Goal: Task Accomplishment & Management: Complete application form

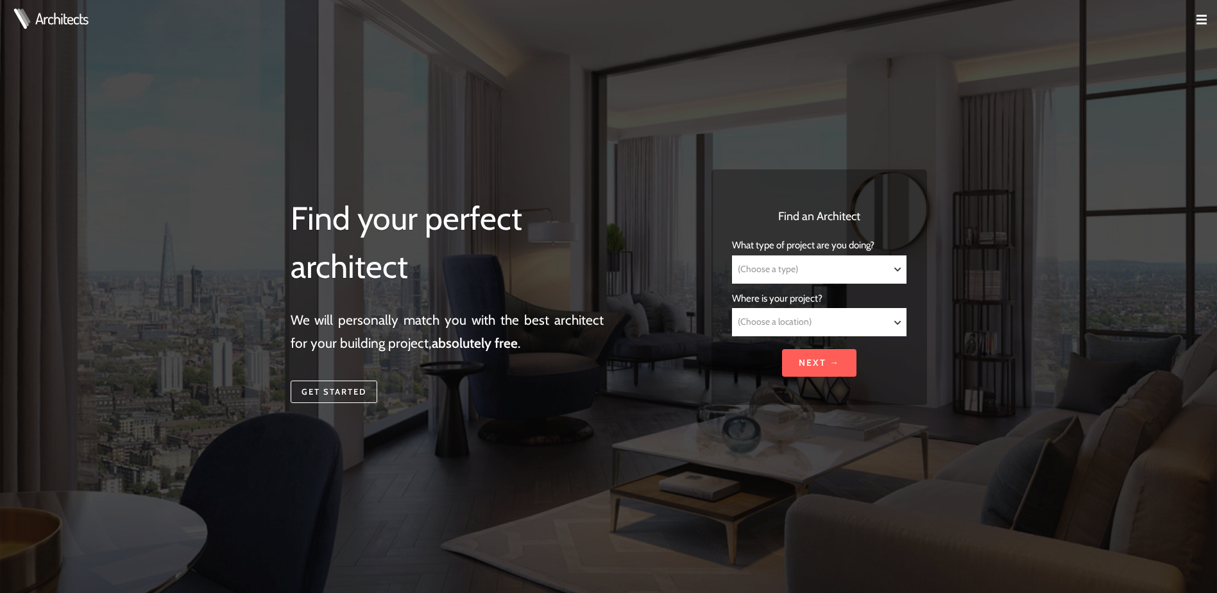
click at [790, 259] on select "(Choose a type) Residential Commercial Mixed use Conservation & Heritage Public…" at bounding box center [818, 269] width 173 height 27
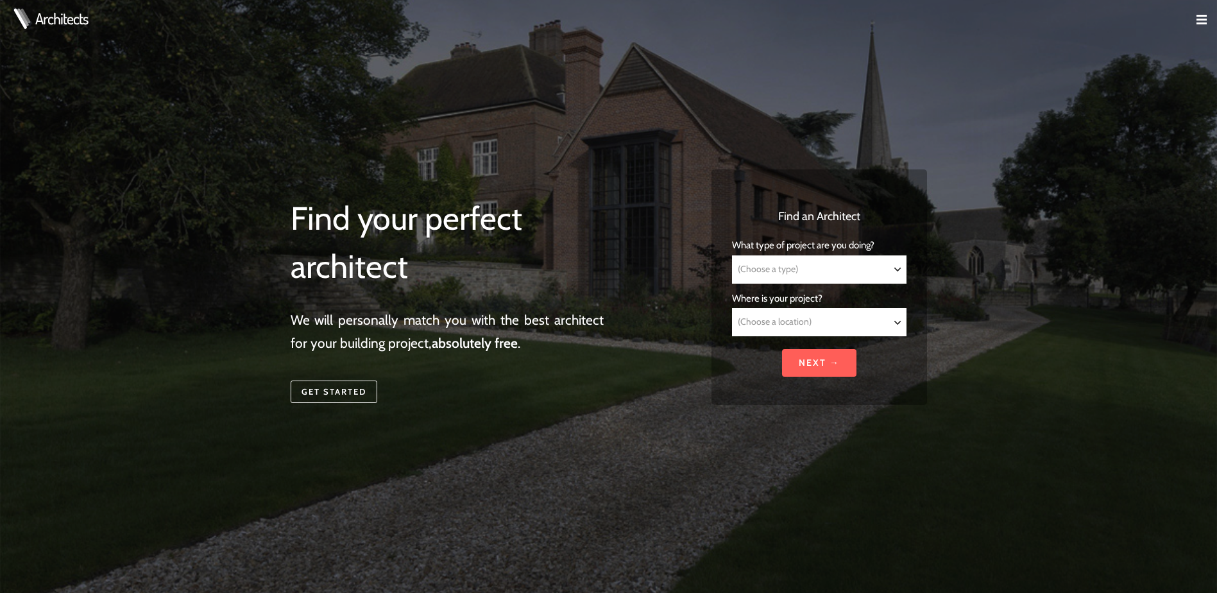
select select "Residential"
click at [732, 256] on select "(Choose a type) Residential Commercial Mixed use Conservation & Heritage Public…" at bounding box center [818, 269] width 173 height 27
select select "Residential"
click at [782, 317] on select "(Choose a location) [GEOGRAPHIC_DATA] [GEOGRAPHIC_DATA] [GEOGRAPHIC_DATA] [GEOG…" at bounding box center [818, 321] width 173 height 27
select select "[GEOGRAPHIC_DATA]"
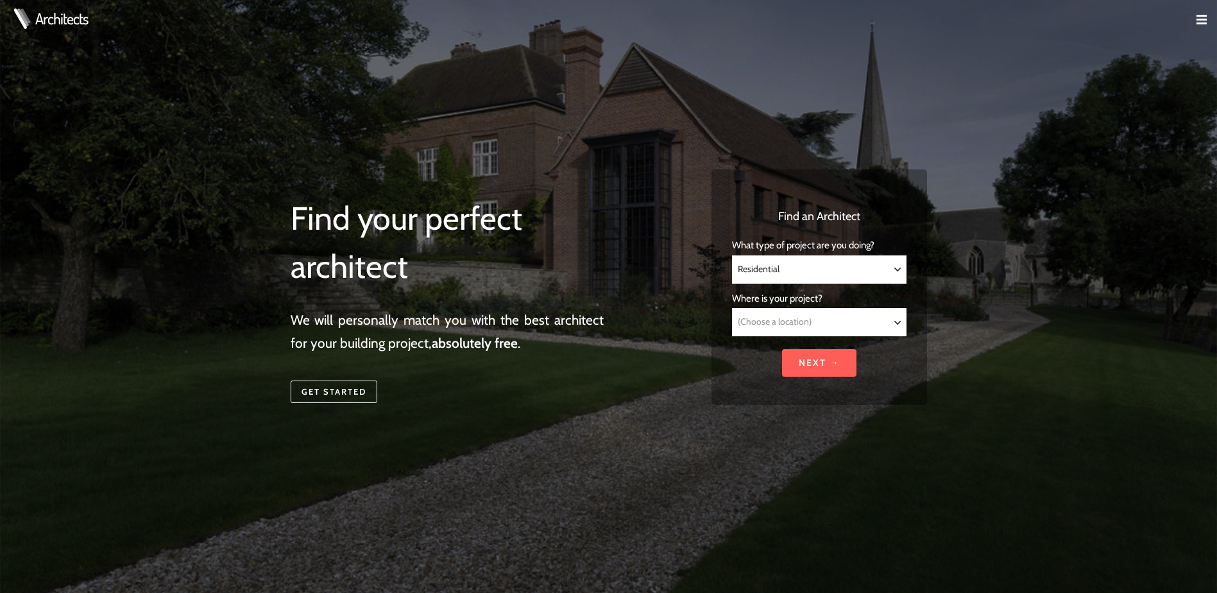
click at [732, 308] on select "(Choose a location) [GEOGRAPHIC_DATA] [GEOGRAPHIC_DATA] [GEOGRAPHIC_DATA] [GEOG…" at bounding box center [818, 321] width 173 height 27
select select "[GEOGRAPHIC_DATA]"
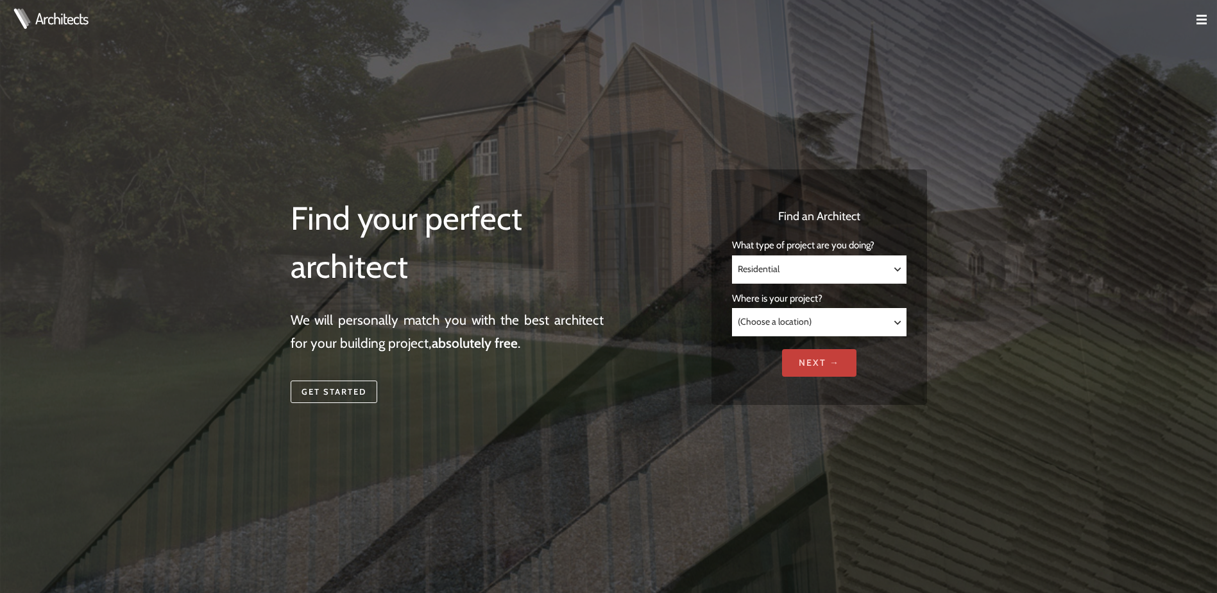
click at [811, 362] on input "Next →" at bounding box center [819, 363] width 74 height 28
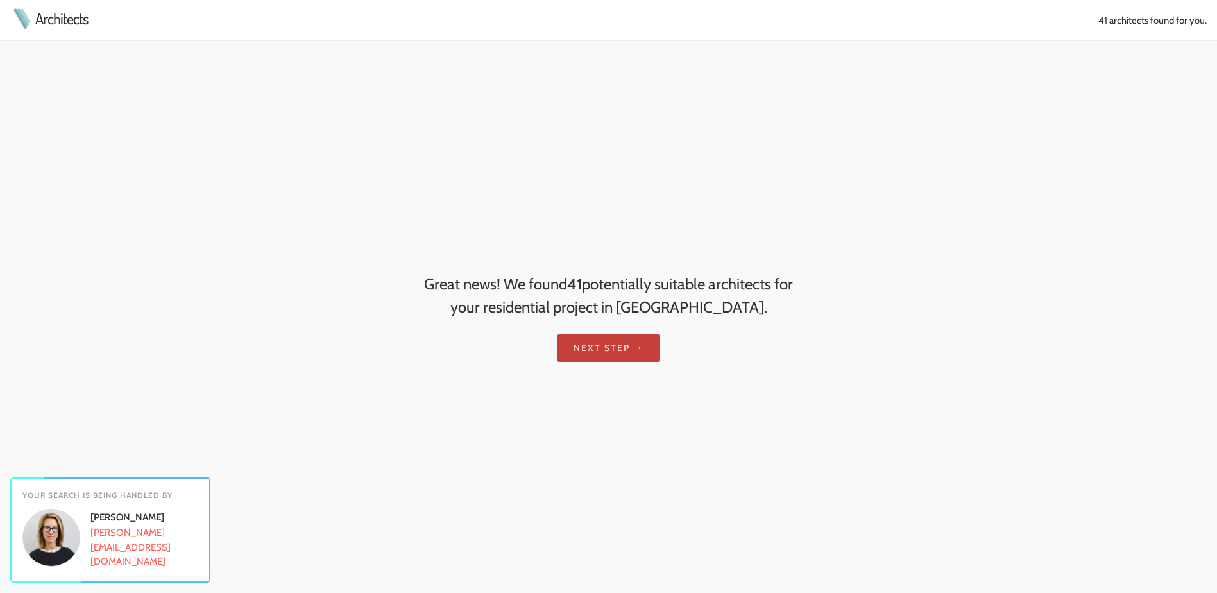
click at [605, 343] on link "Next step →" at bounding box center [608, 348] width 103 height 28
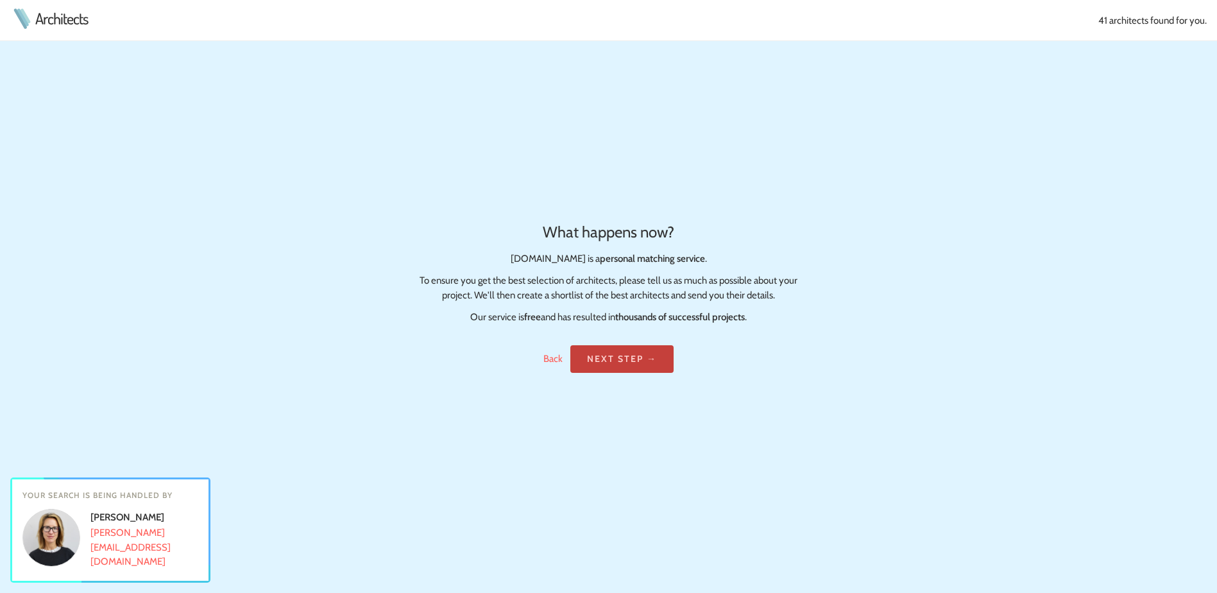
click at [627, 351] on link "Next step →" at bounding box center [621, 359] width 103 height 28
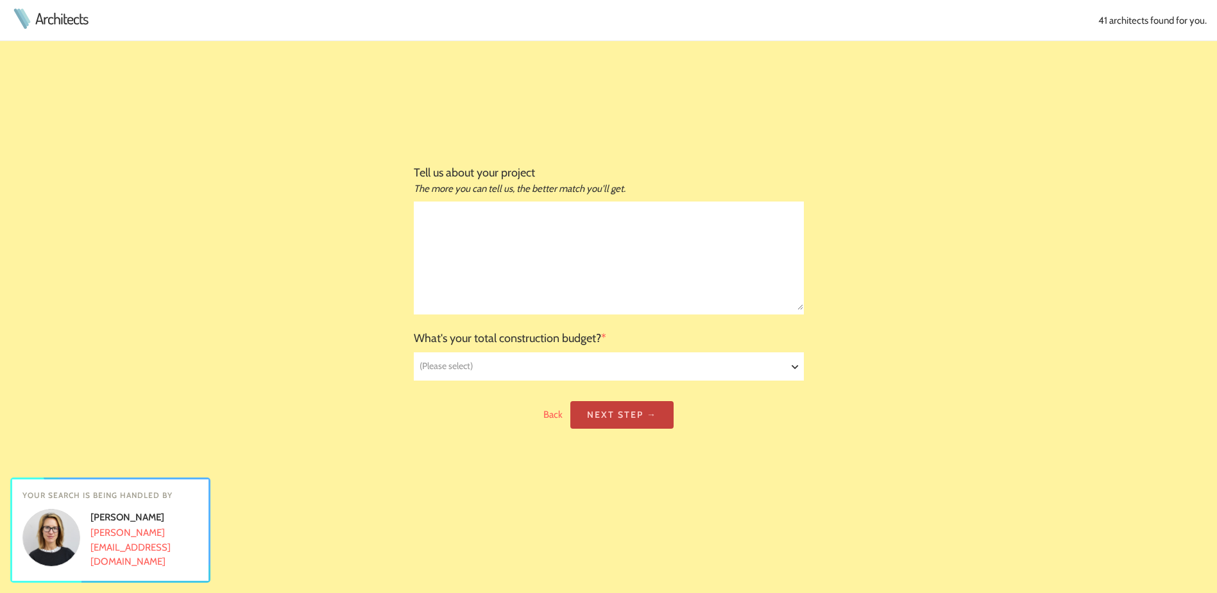
click at [639, 417] on link "Next step →" at bounding box center [621, 415] width 103 height 28
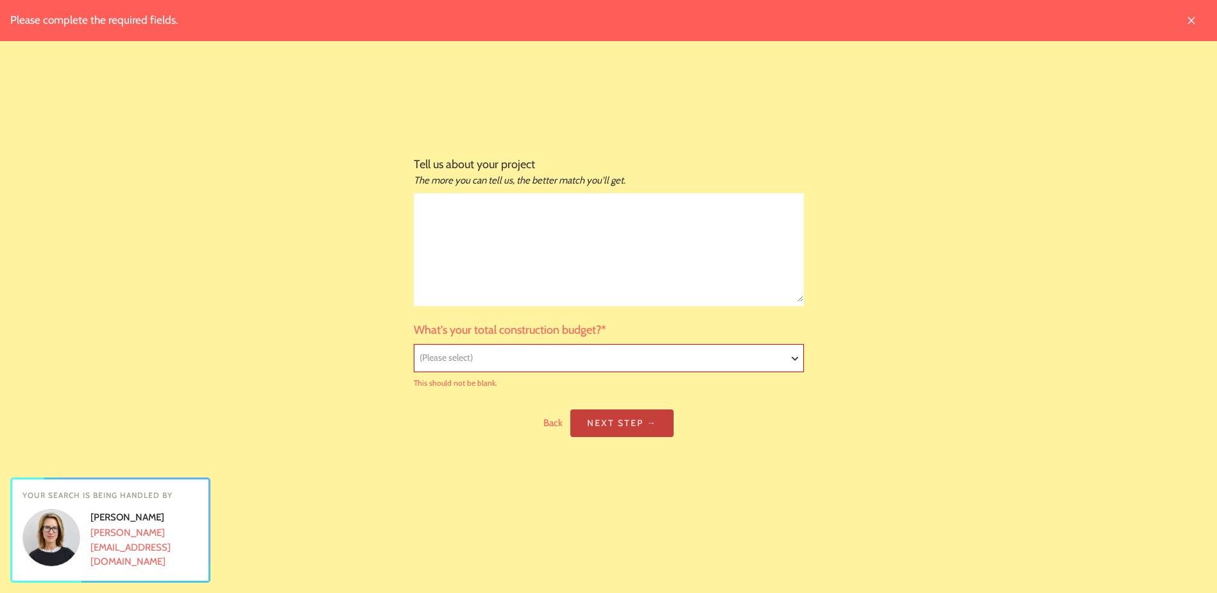
click at [643, 426] on link "Next step →" at bounding box center [621, 423] width 103 height 28
click at [268, 126] on td "Tell us about your project The more you can tell us, the better match you'll ge…" at bounding box center [608, 296] width 1217 height 593
